Goal: Task Accomplishment & Management: Complete application form

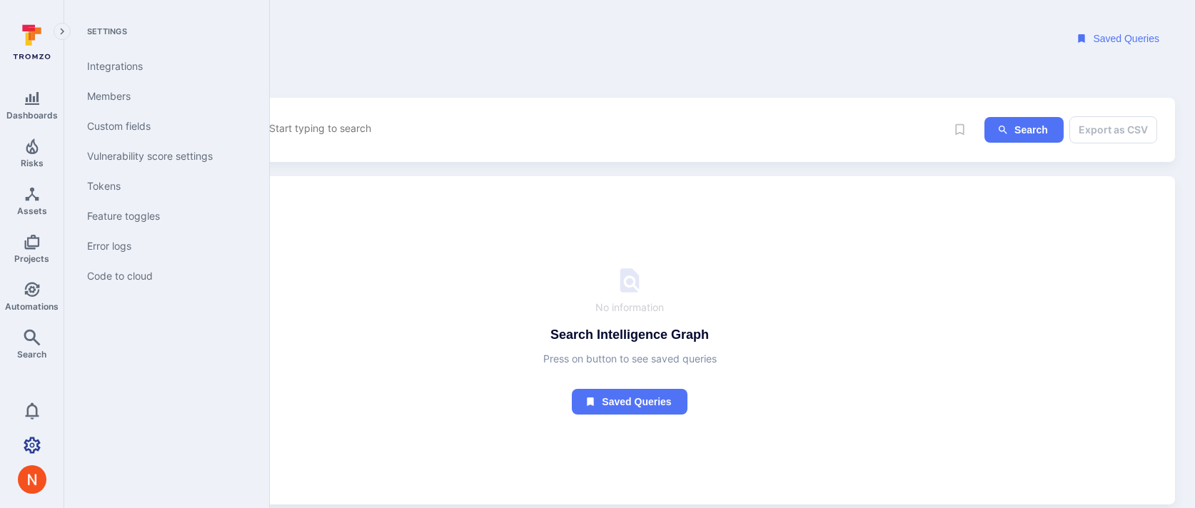
click at [33, 440] on icon "Settings" at bounding box center [32, 445] width 17 height 16
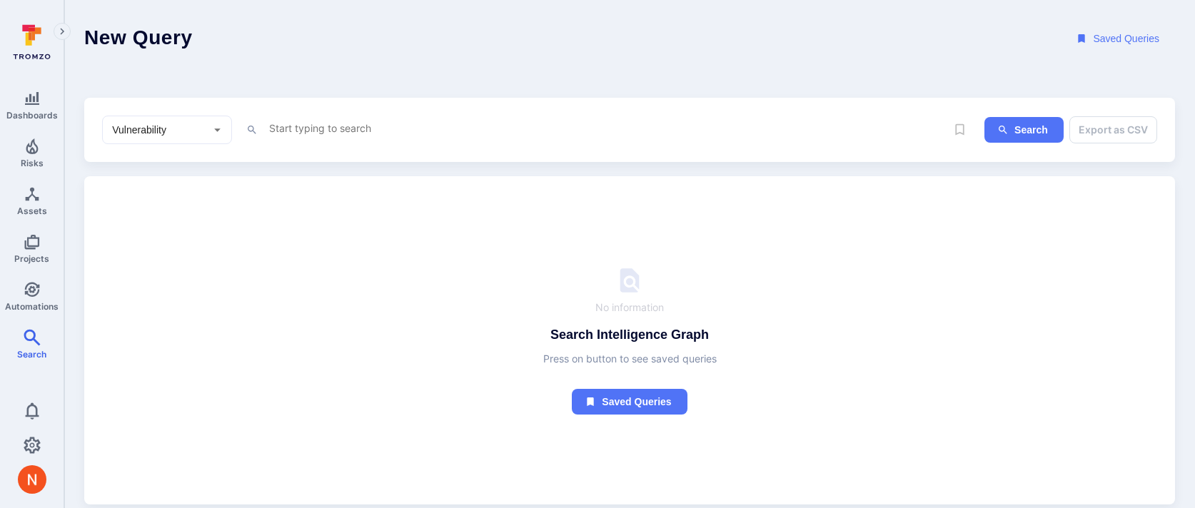
click at [358, 125] on textarea "Intelligence Graph search area" at bounding box center [607, 128] width 678 height 18
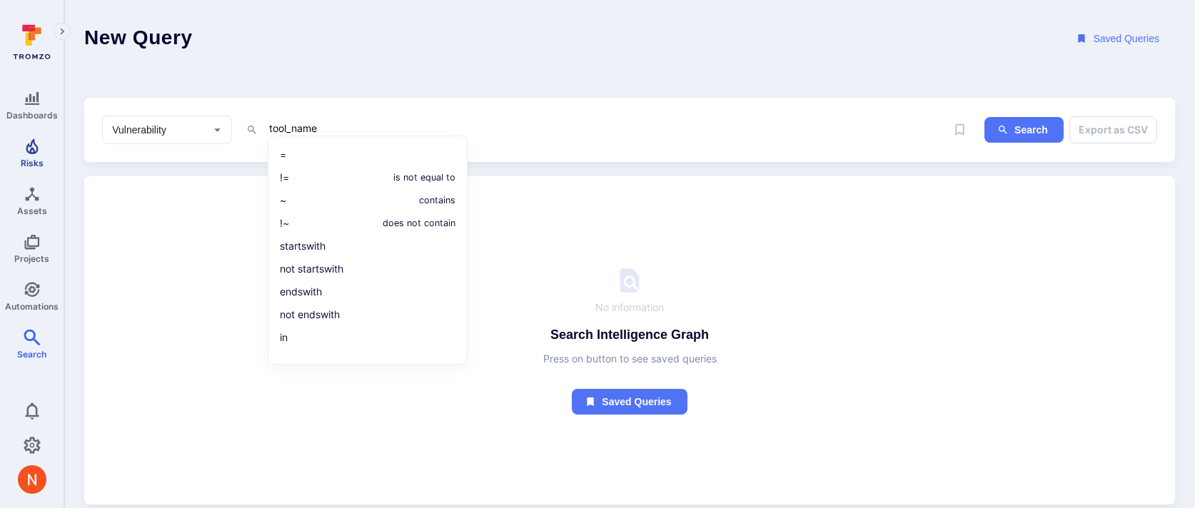
type textarea "tool_name"
click at [40, 154] on link "Risks" at bounding box center [32, 153] width 64 height 42
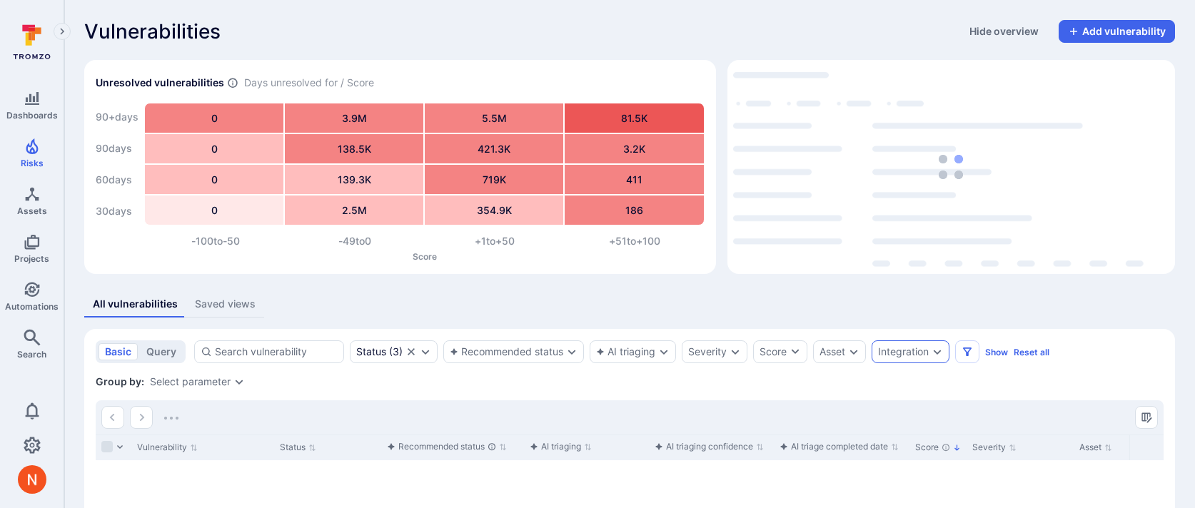
click at [917, 348] on div "Integration" at bounding box center [903, 351] width 51 height 11
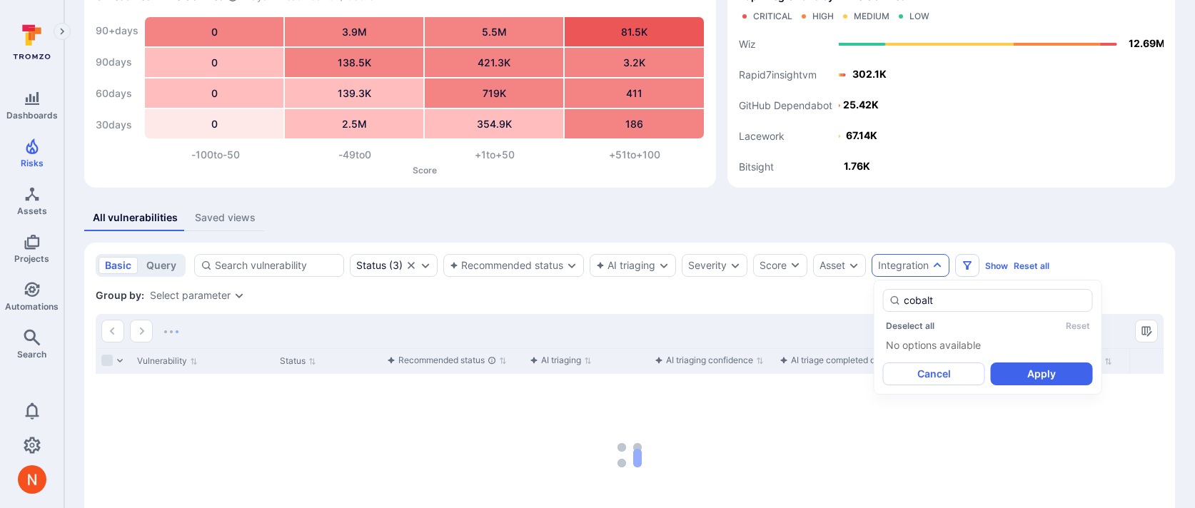
scroll to position [95, 0]
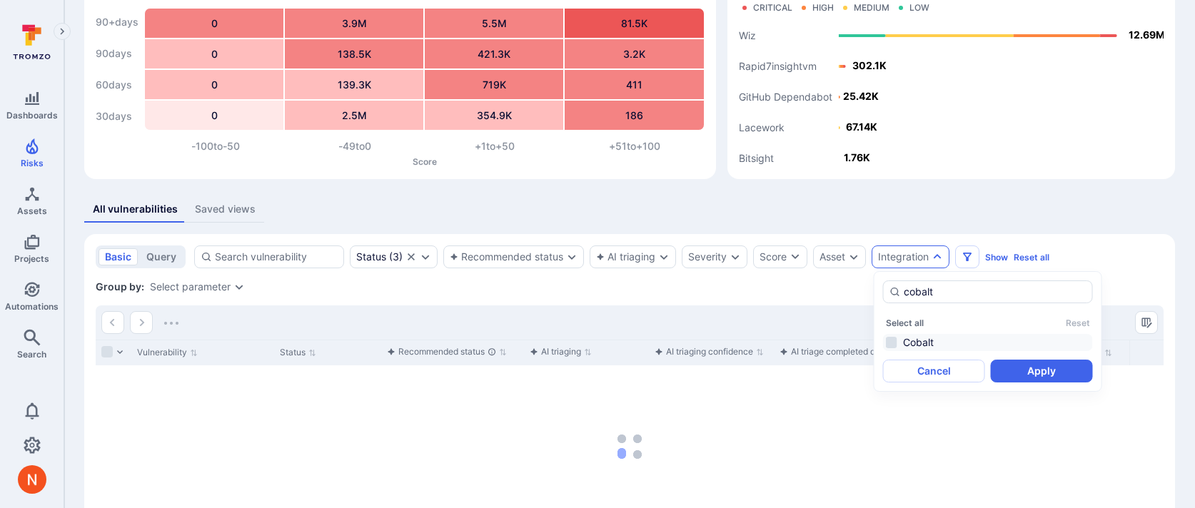
click at [890, 344] on li "Cobalt" at bounding box center [988, 342] width 210 height 17
type input "cobalt"
click at [1039, 376] on button "Apply" at bounding box center [1042, 371] width 102 height 23
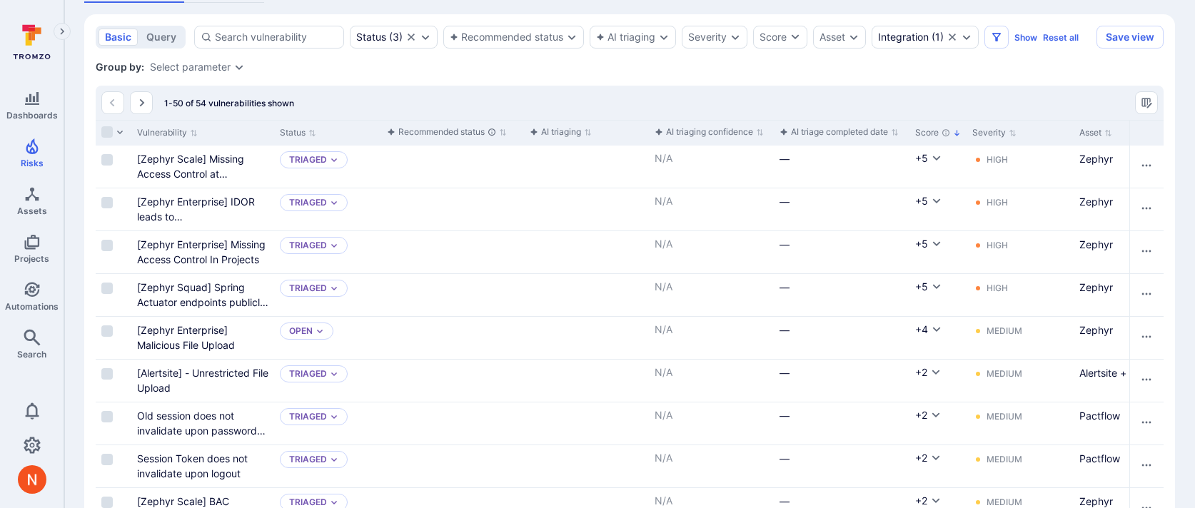
scroll to position [319, 0]
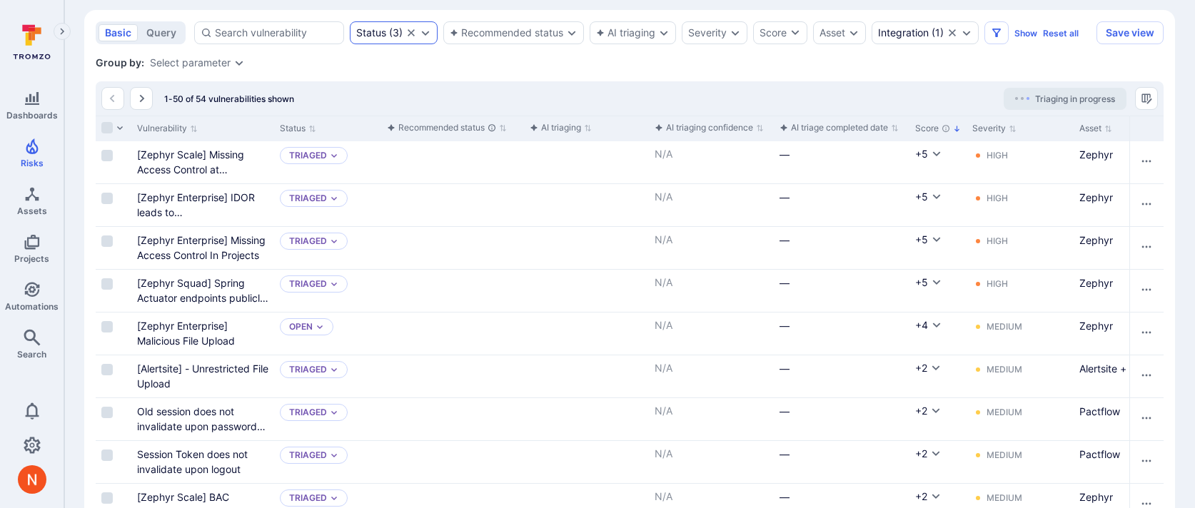
click at [375, 37] on div "Status" at bounding box center [371, 32] width 30 height 11
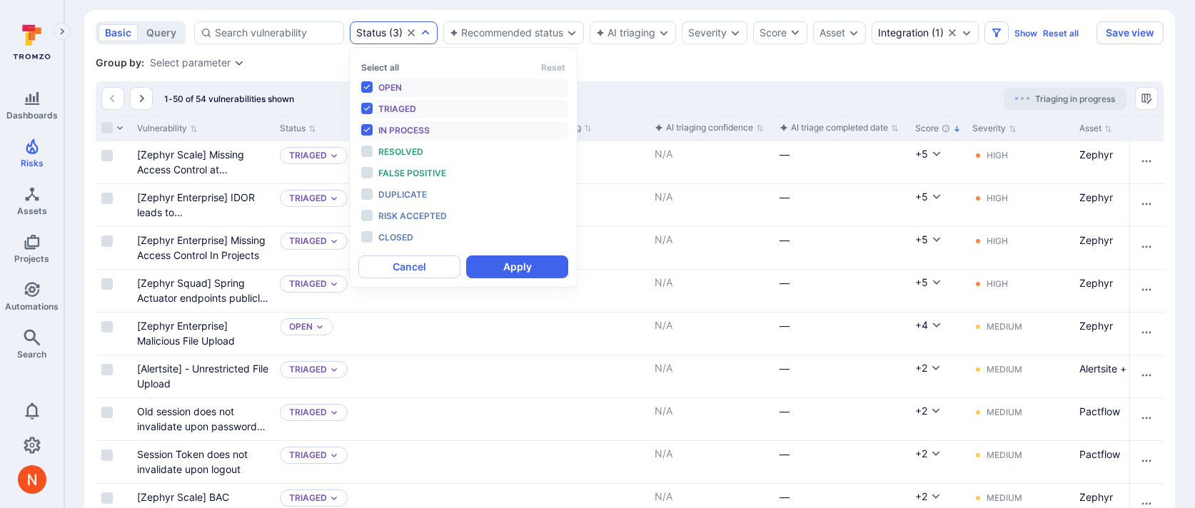
scroll to position [11, 0]
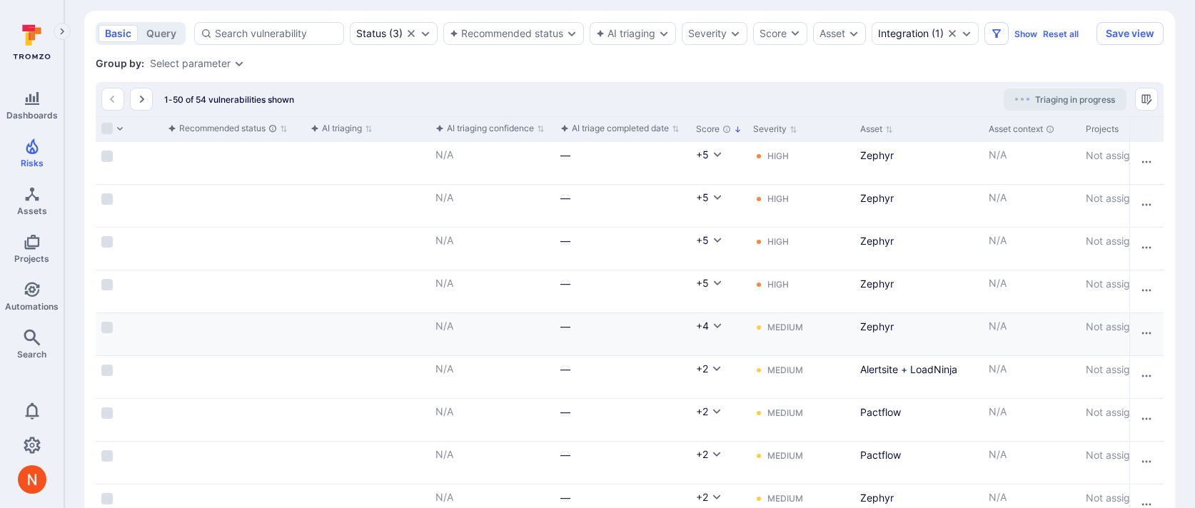
scroll to position [0, 0]
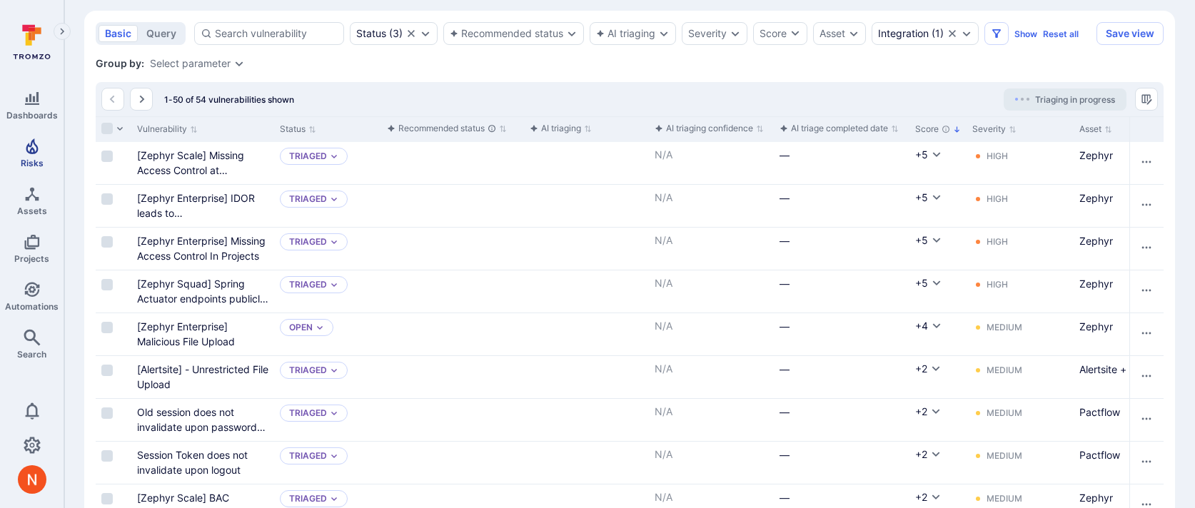
click at [29, 161] on span "Risks" at bounding box center [32, 163] width 23 height 11
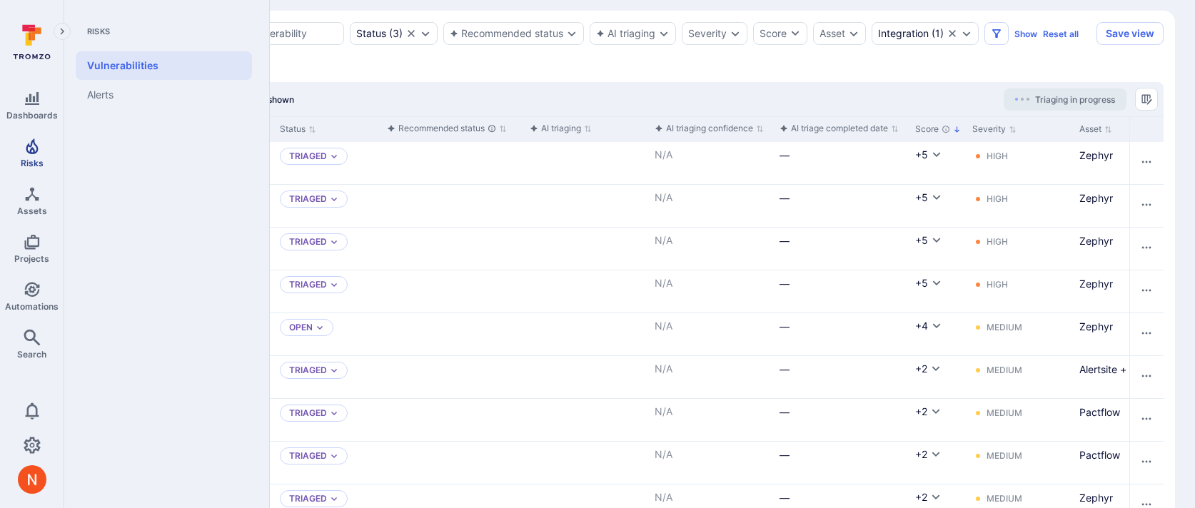
click at [38, 152] on icon "Risks" at bounding box center [32, 146] width 17 height 17
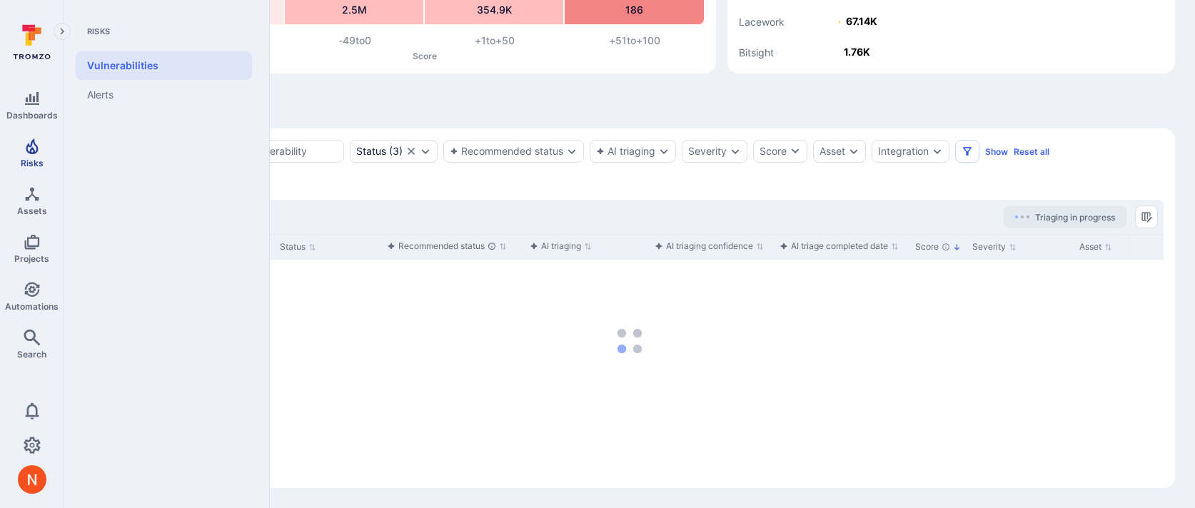
scroll to position [201, 0]
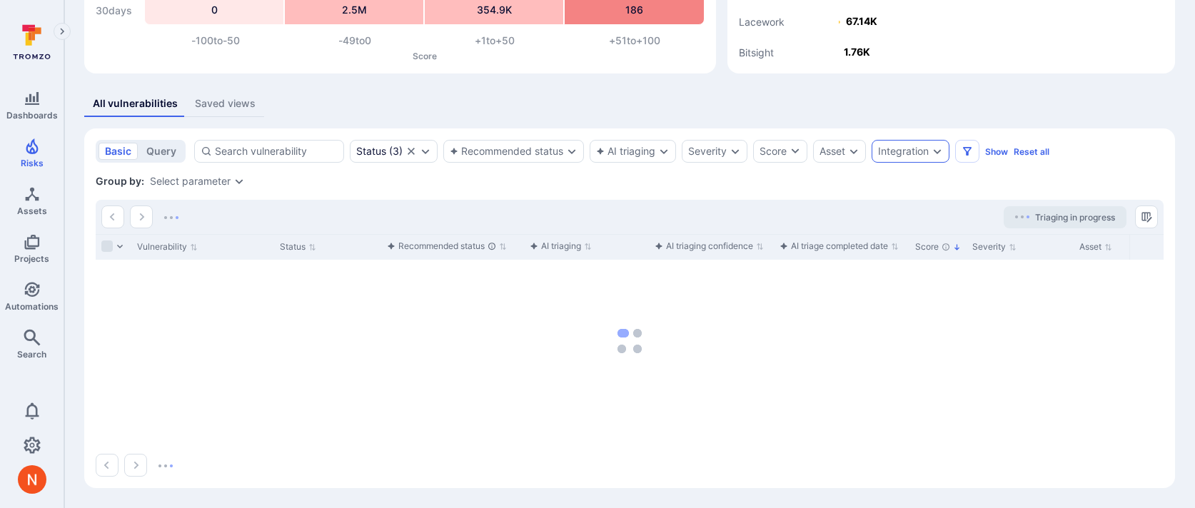
click at [899, 156] on div "Integration" at bounding box center [903, 151] width 51 height 11
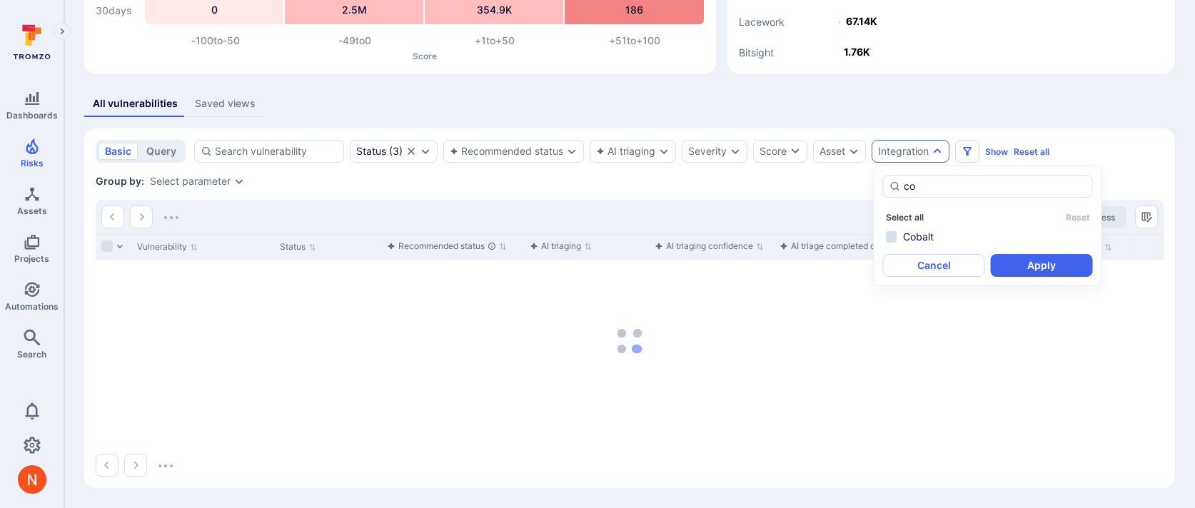
type input "c"
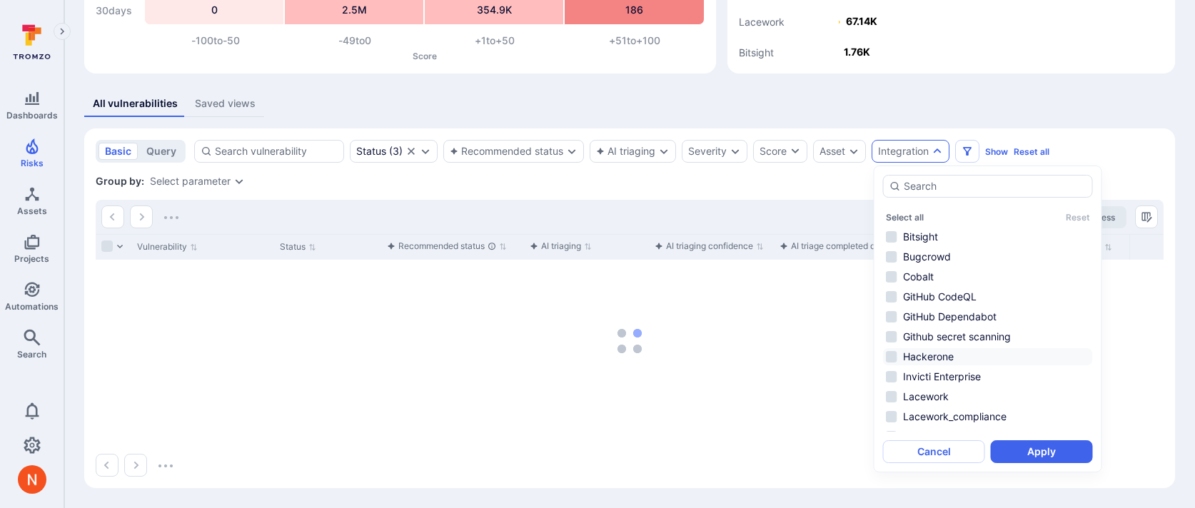
click at [934, 359] on li "Hackerone" at bounding box center [988, 356] width 210 height 17
click at [1006, 450] on button "Apply" at bounding box center [1042, 451] width 102 height 23
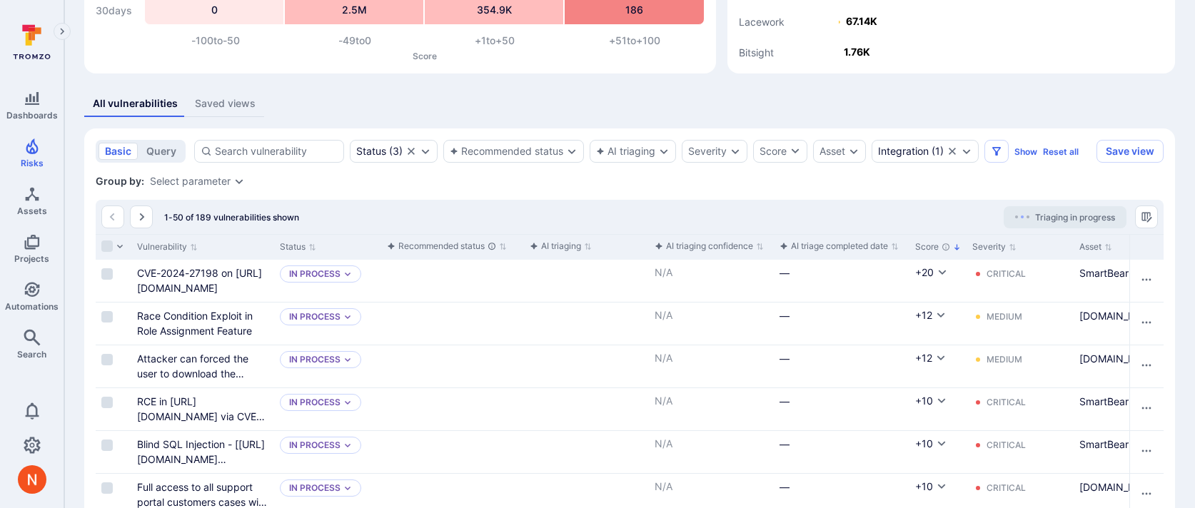
click at [807, 91] on div "All vulnerabilities Saved views" at bounding box center [629, 104] width 1090 height 26
click at [45, 295] on link "Automations" at bounding box center [32, 296] width 64 height 42
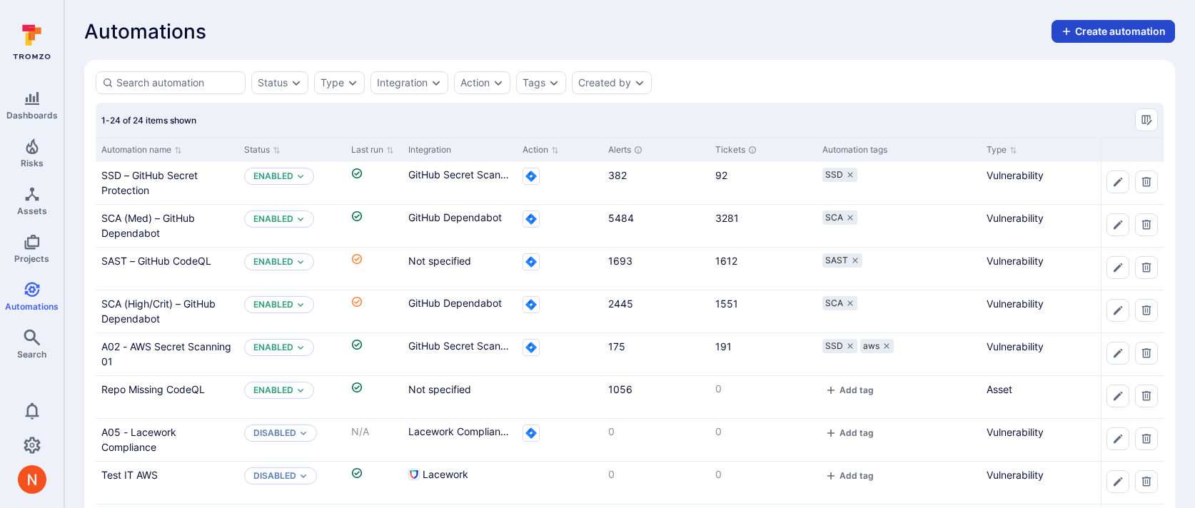
click at [1111, 31] on button "Create automation" at bounding box center [1112, 31] width 123 height 23
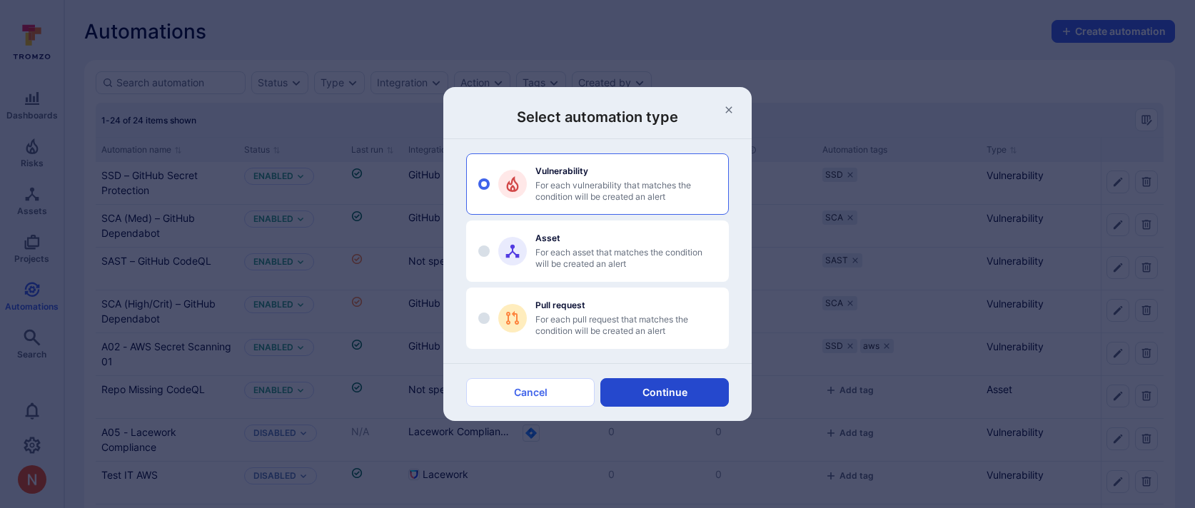
click at [682, 397] on button "Continue" at bounding box center [664, 392] width 128 height 29
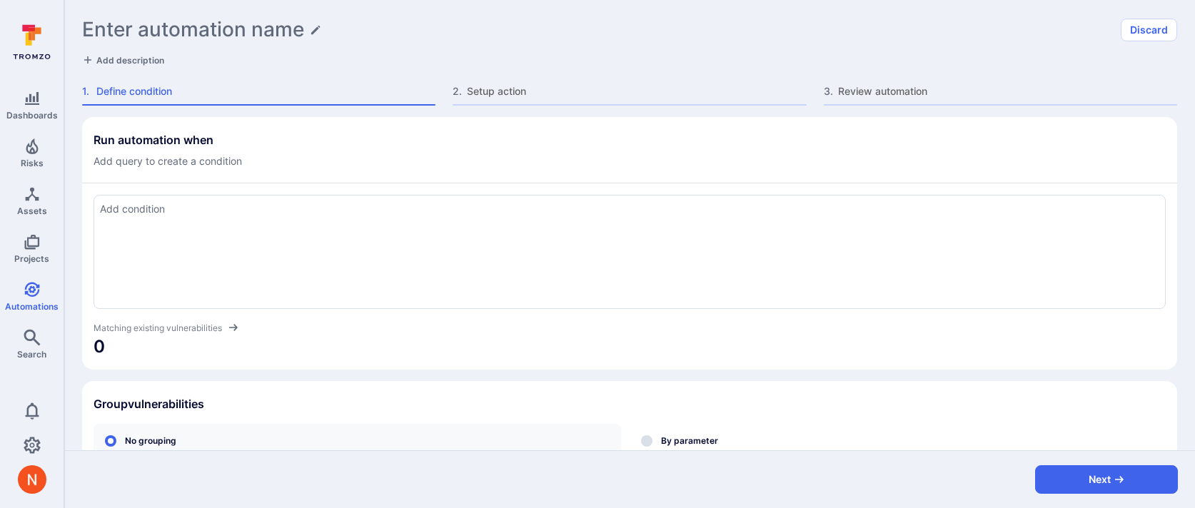
click at [380, 250] on div at bounding box center [629, 252] width 1072 height 114
click at [211, 223] on div at bounding box center [629, 252] width 1072 height 114
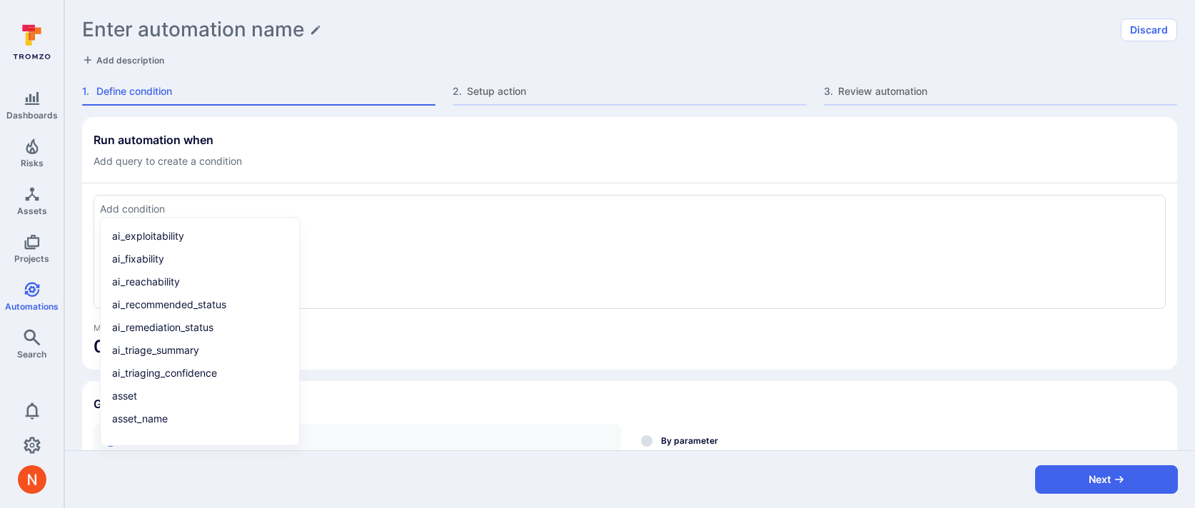
paste textarea "severity in ("critical", "high") and cve != "" and tool_name in ("wiz", "semgre…"
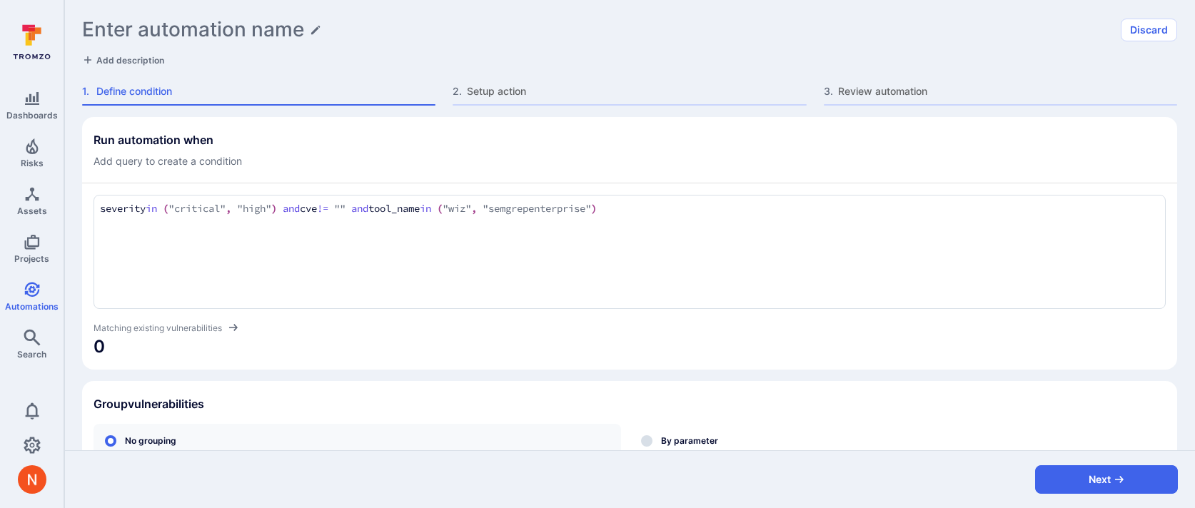
click at [492, 206] on textarea "severity in ("critical", "high") and cve != "" and tool_name in ("wiz", "semgre…" at bounding box center [629, 209] width 1059 height 16
type textarea "severity in ("critical", "high") and cve != "" and tool_name = "wiz""
click at [485, 366] on section "Run automation when Add query to create a condition severity in ("critical", "h…" at bounding box center [629, 243] width 1095 height 253
click at [577, 338] on span "0" at bounding box center [629, 346] width 1072 height 23
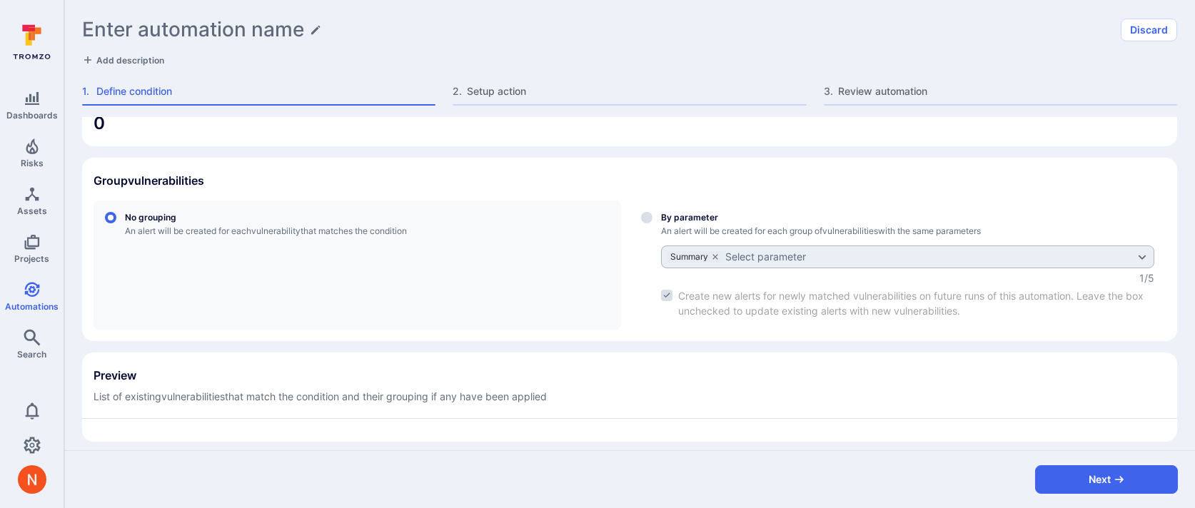
scroll to position [232, 0]
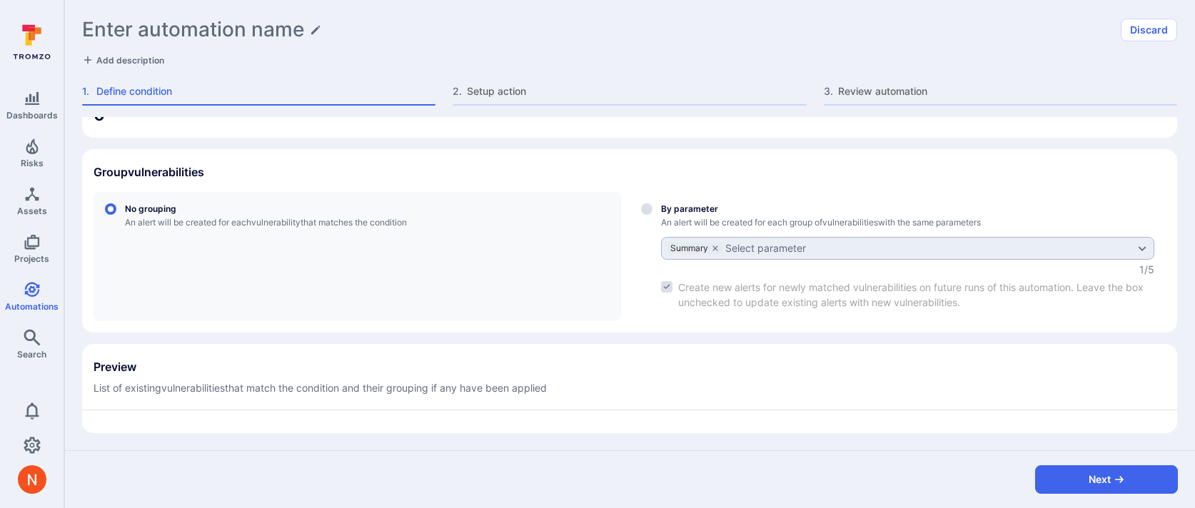
click at [644, 218] on label "By parameter An alert will be created for each group of vulnerabilities with th…" at bounding box center [897, 256] width 536 height 129
click at [644, 215] on input "By parameter An alert will be created for each group of vulnerabilities with th…" at bounding box center [646, 208] width 11 height 11
radio input "true"
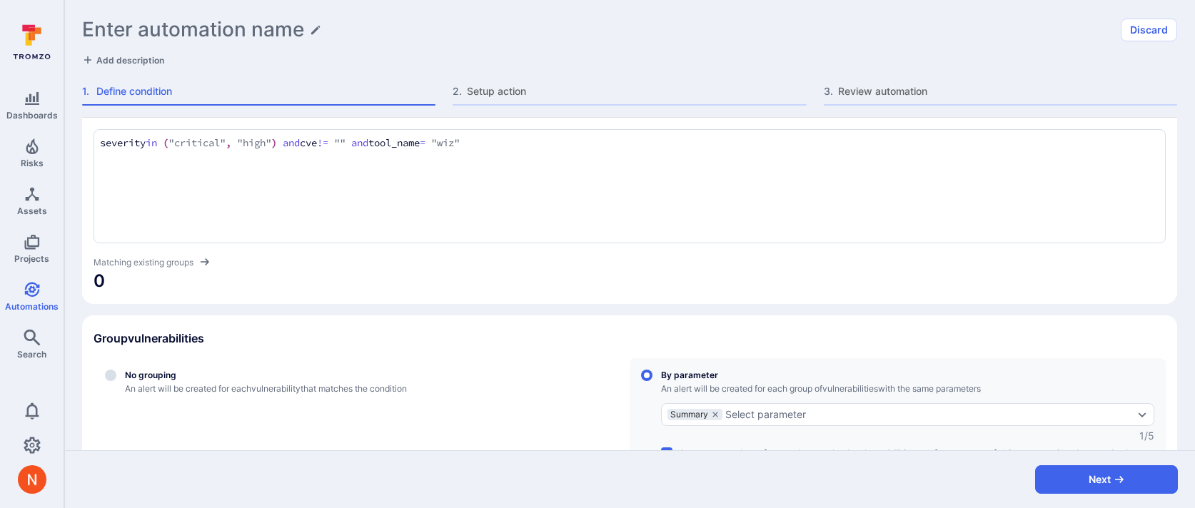
scroll to position [46, 0]
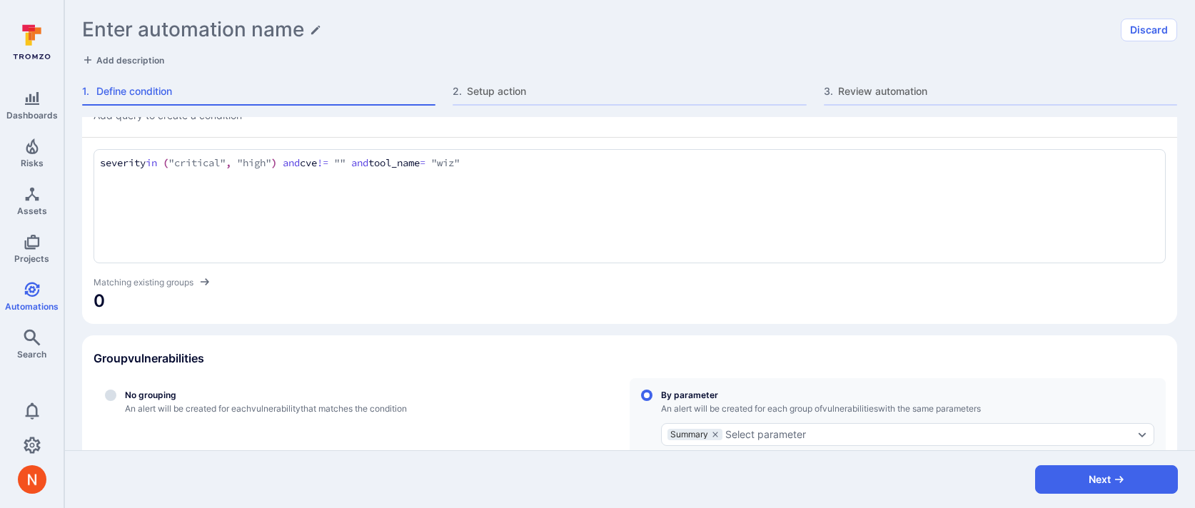
click at [543, 165] on textarea "severity in ("critical", "high") and cve != "" and tool_name = "wiz"" at bounding box center [629, 164] width 1059 height 16
type textarea "severity in ("critical", "high") and cve != "" and tool_name = "wiz" and tags =…"
click at [582, 323] on div "Run automation when Add query to create a condition severity in ("critical", "h…" at bounding box center [629, 345] width 1095 height 548
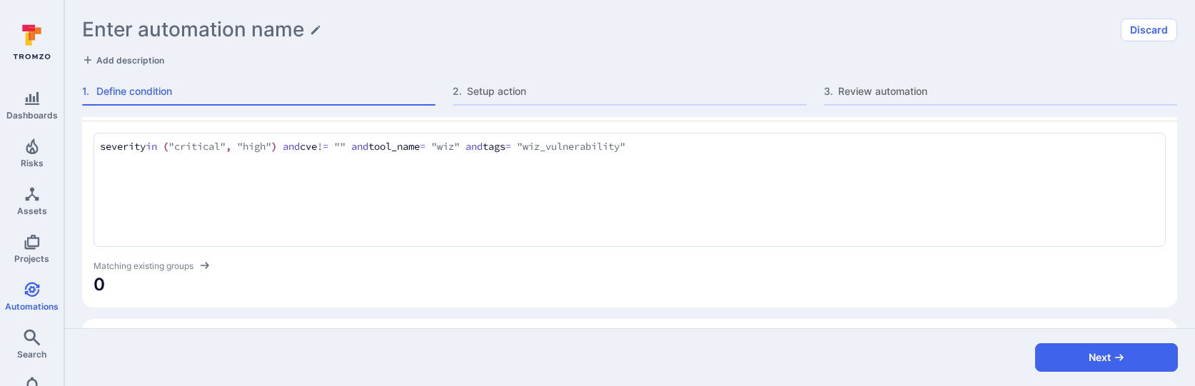
scroll to position [0, 0]
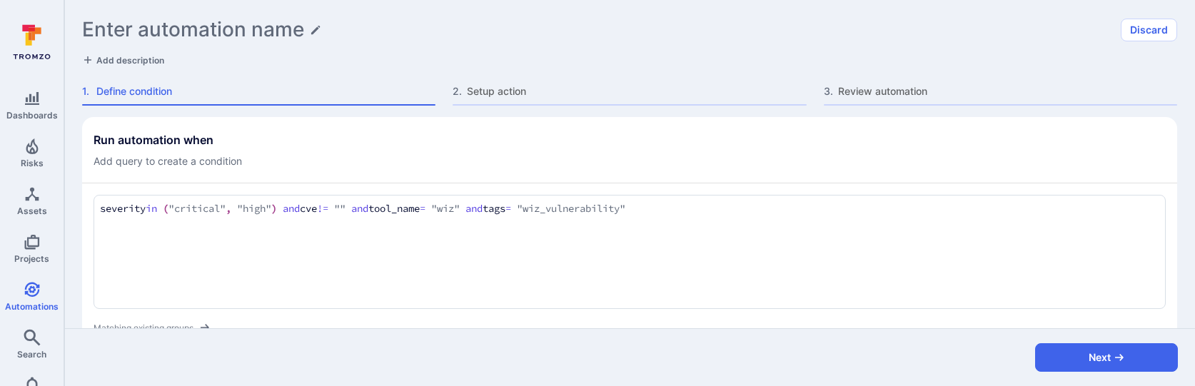
drag, startPoint x: 705, startPoint y: 209, endPoint x: 89, endPoint y: 198, distance: 616.0
click at [89, 198] on section "Run automation when Add query to create a condition severity in ("critical", "h…" at bounding box center [629, 243] width 1095 height 253
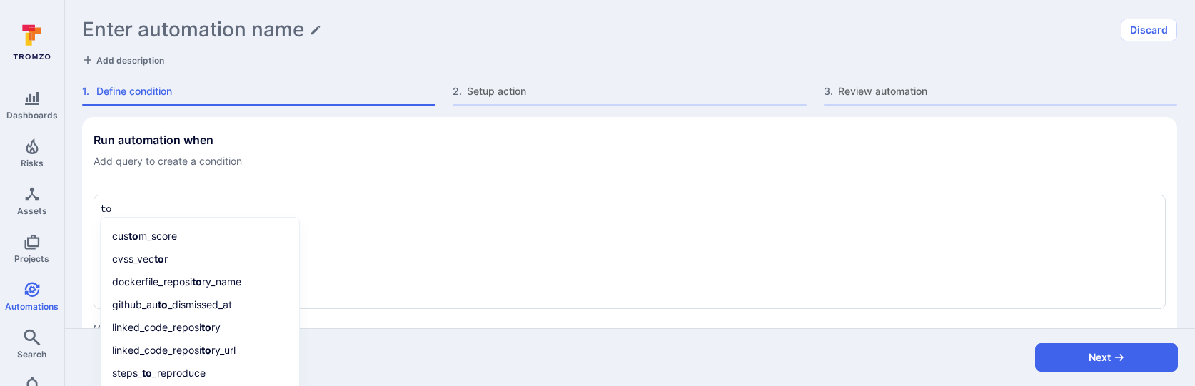
type textarea "t"
paste textarea "severity in ("critical", "high") and cve != "" and tool_name = "wiz" and tags =…"
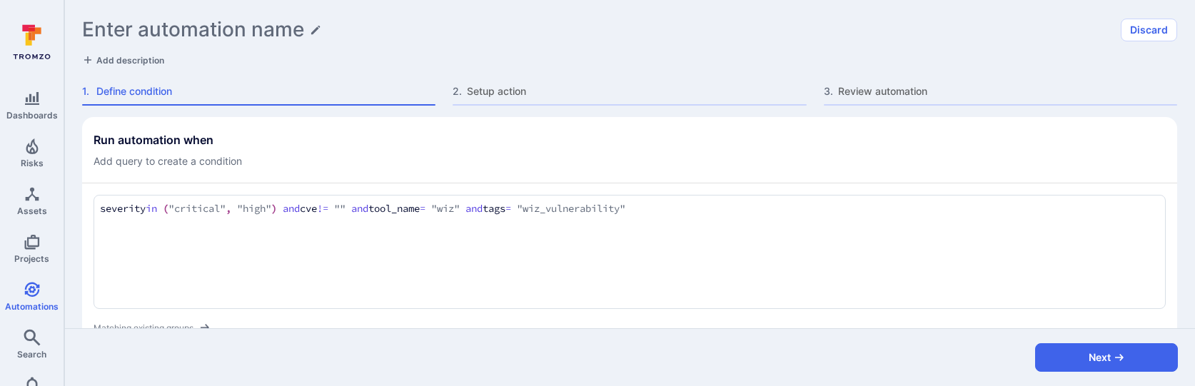
click at [475, 159] on div "Run automation when Add query to create a condition" at bounding box center [629, 151] width 1072 height 36
drag, startPoint x: 711, startPoint y: 208, endPoint x: 72, endPoint y: 206, distance: 638.7
click at [72, 206] on div "Run automation when Add query to create a condition severity in ("critical", "h…" at bounding box center [629, 222] width 1130 height 211
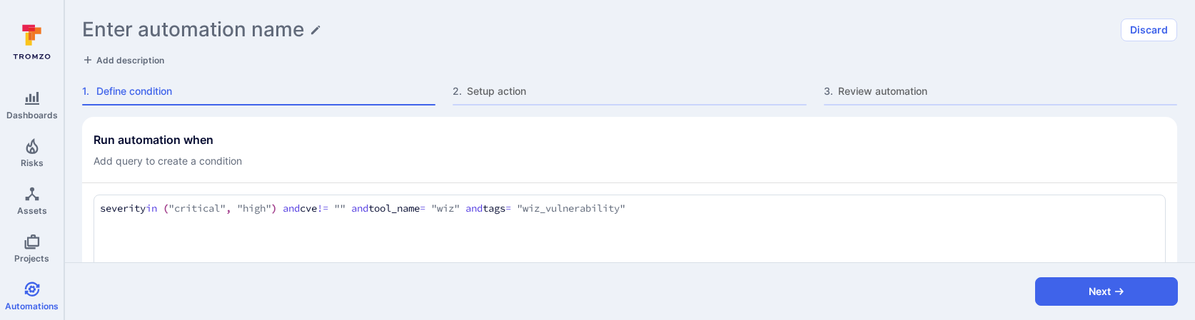
click at [663, 310] on div "Next" at bounding box center [629, 292] width 1130 height 58
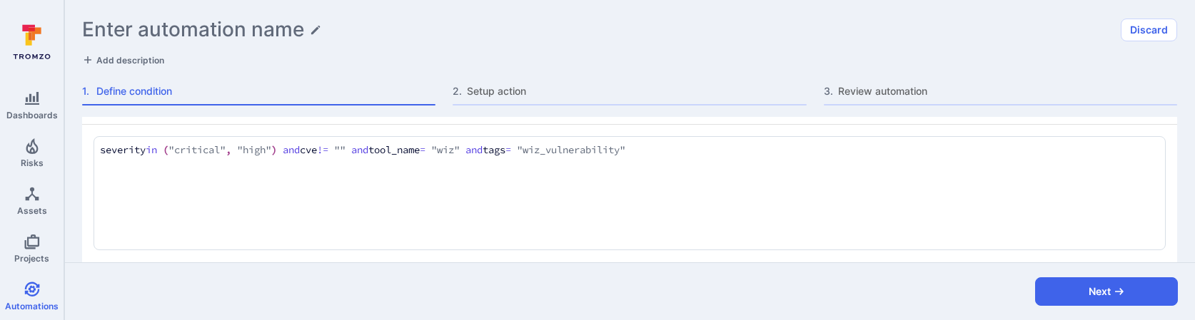
scroll to position [8, 0]
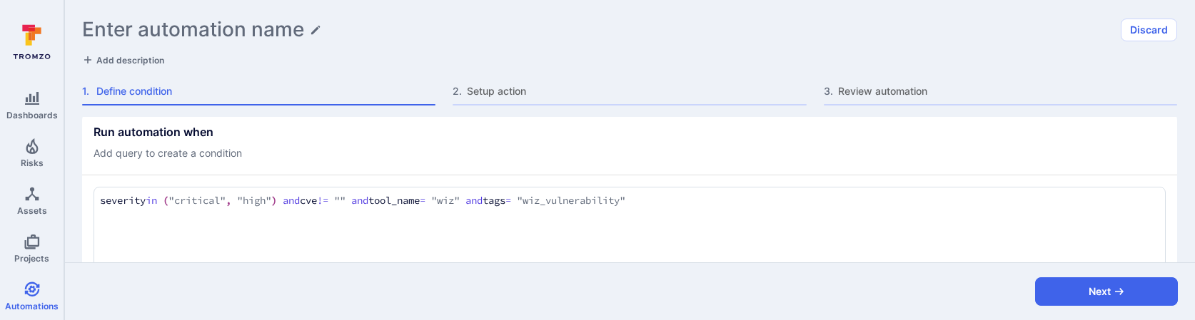
click at [715, 206] on textarea "severity in ("critical", "high") and cve != "" and tool_name = "wiz" and tags =…" at bounding box center [629, 201] width 1059 height 16
type textarea "severity in ("critical", "high") and cve != "" and tool_name = "wiz" and tags =…"
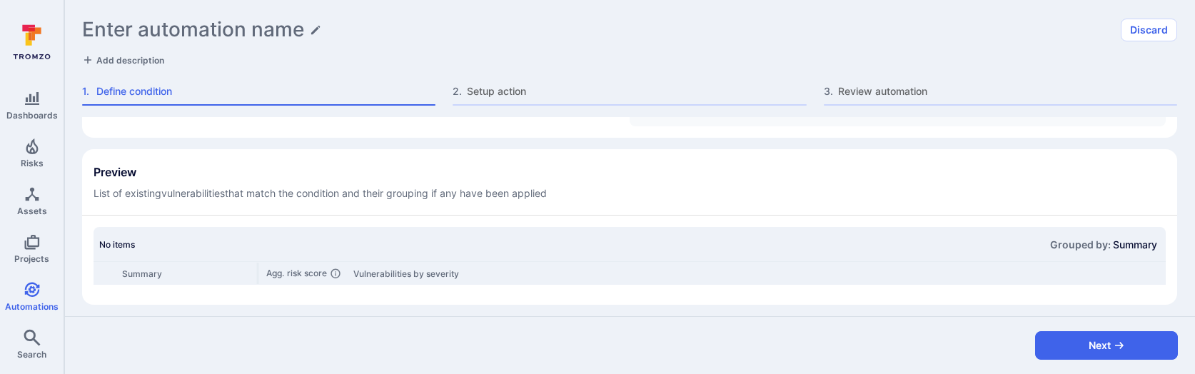
scroll to position [432, 0]
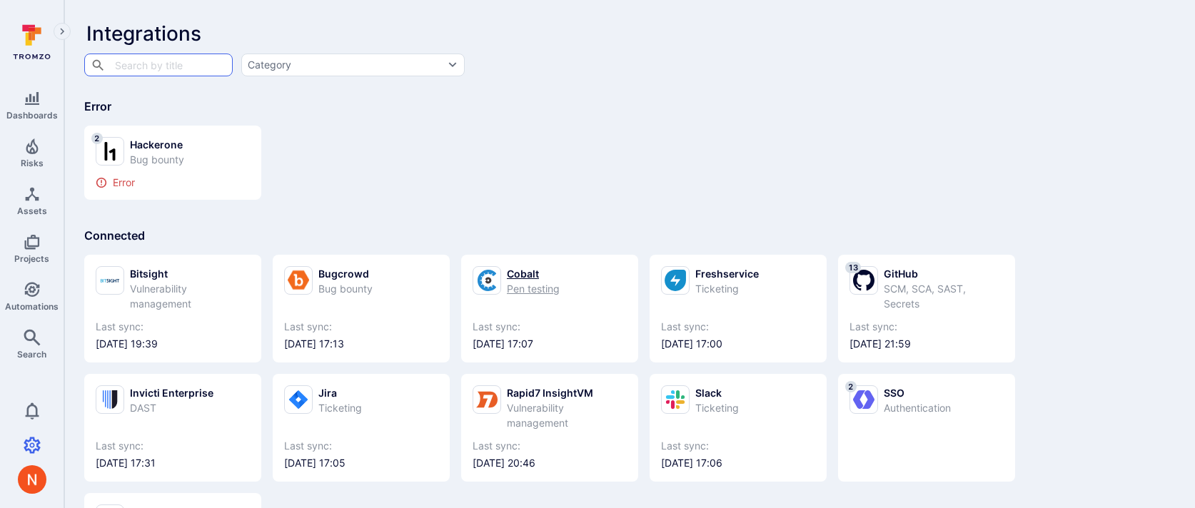
click at [509, 281] on div "Pen testing" at bounding box center [533, 288] width 53 height 15
click at [29, 206] on span "Assets" at bounding box center [32, 211] width 30 height 11
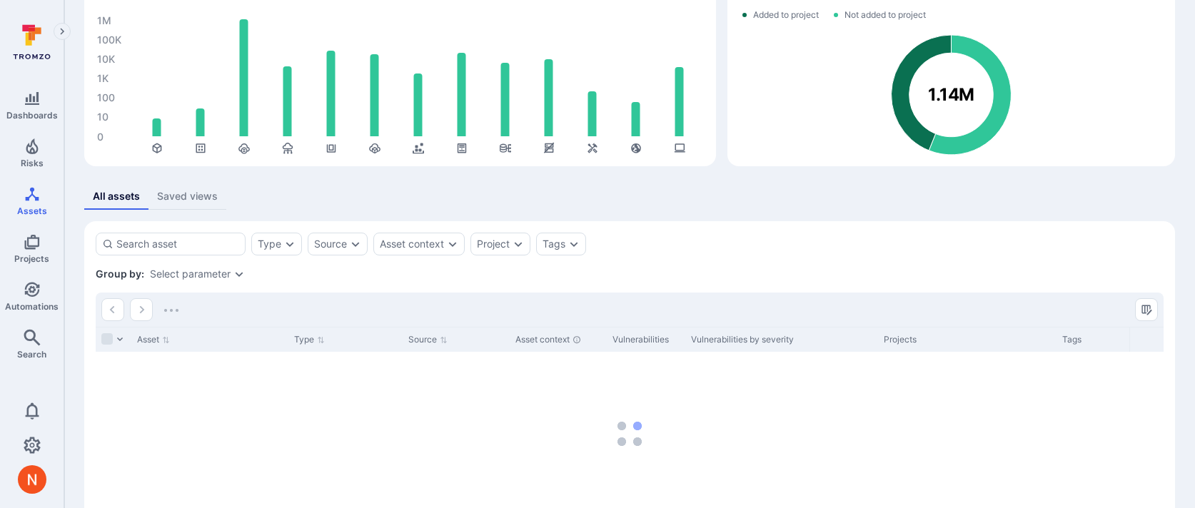
scroll to position [93, 0]
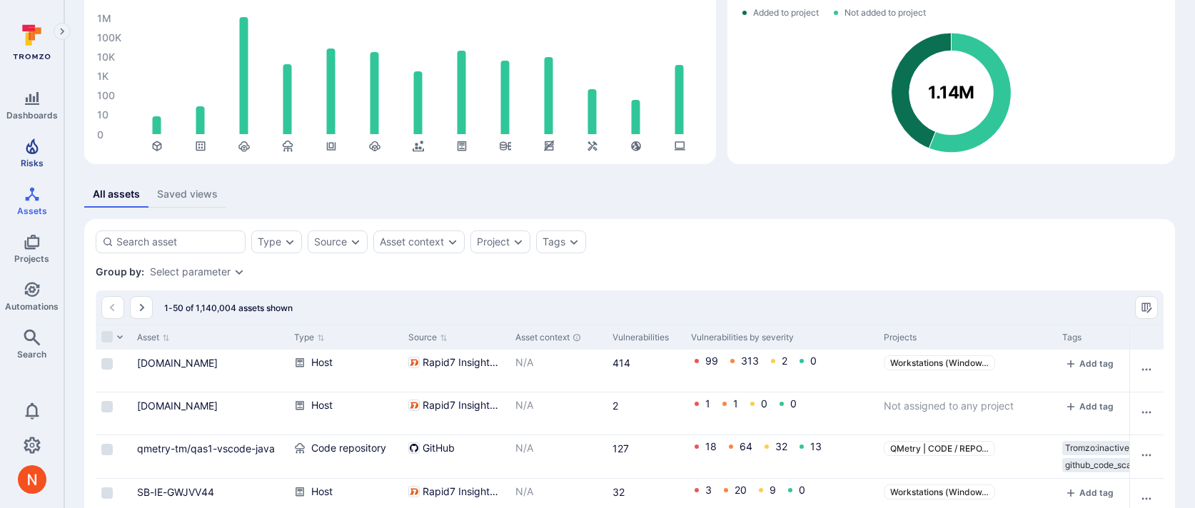
click at [29, 159] on span "Risks" at bounding box center [32, 163] width 23 height 11
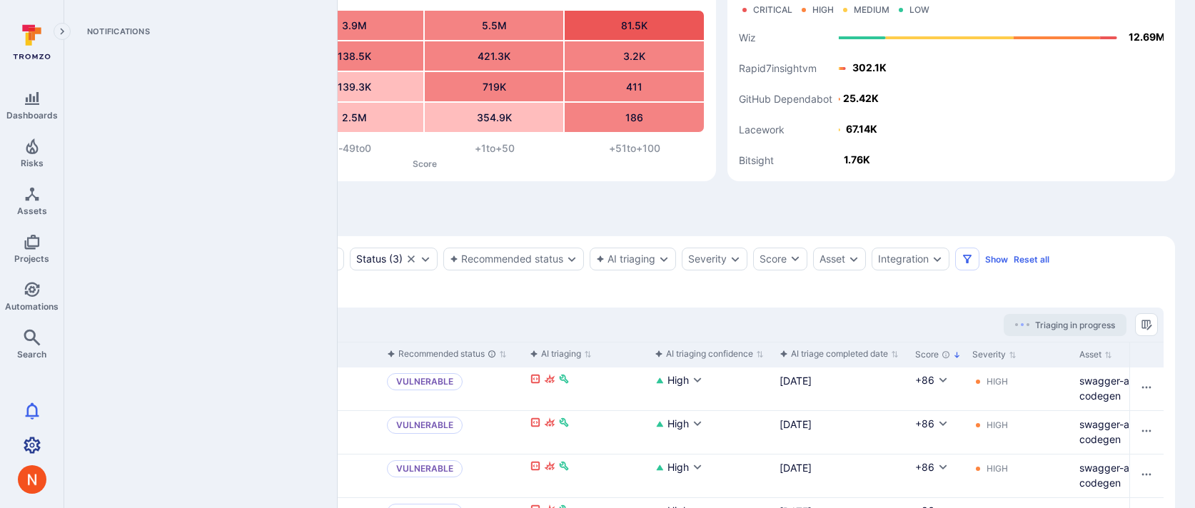
click at [26, 444] on icon "Settings" at bounding box center [32, 445] width 17 height 16
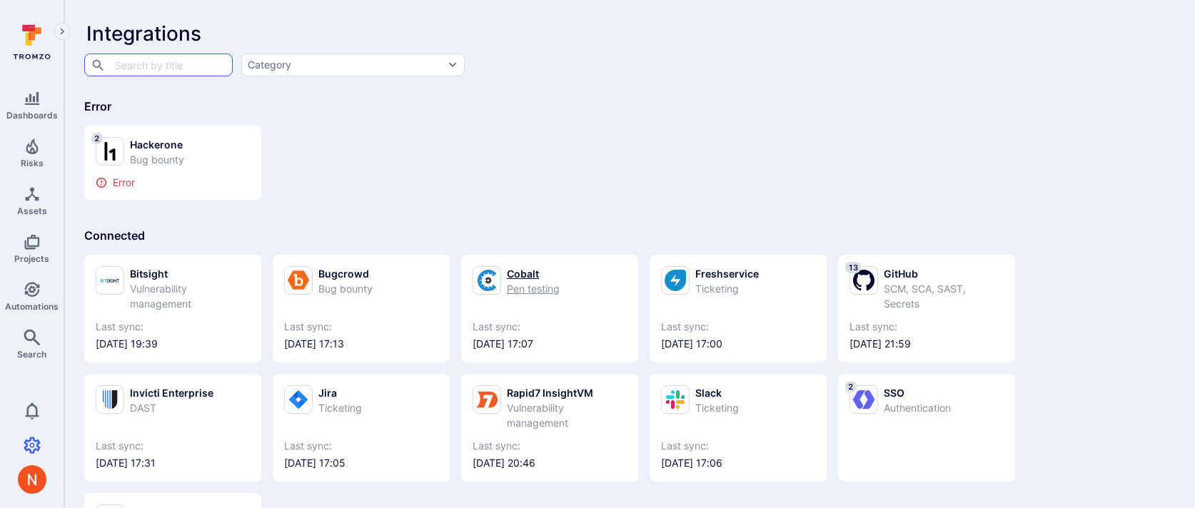
click at [531, 292] on div "Pen testing" at bounding box center [533, 288] width 53 height 15
